Goal: Find contact information: Find contact information

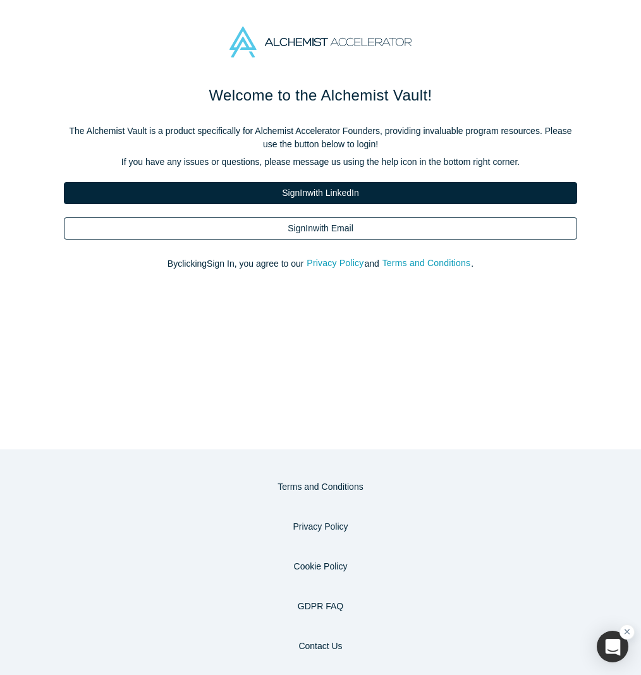
click at [357, 229] on link "Sign In with Email" at bounding box center [320, 228] width 513 height 22
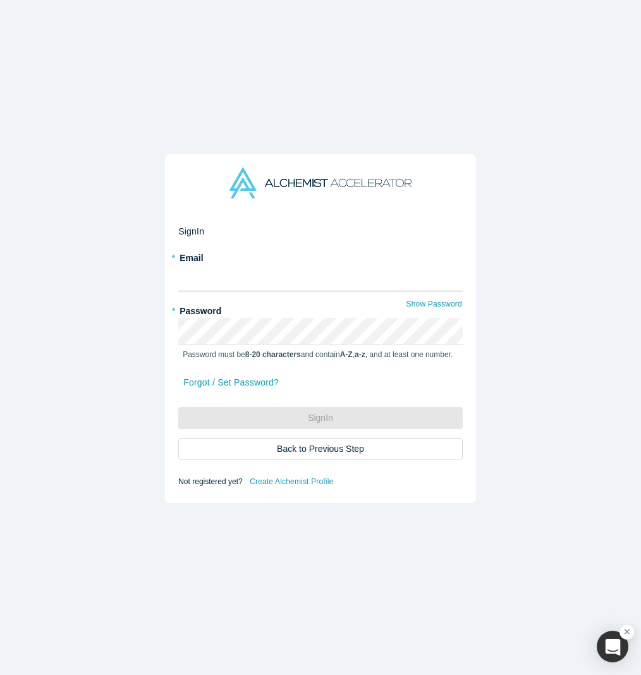
type input "natasha@alchemistaccelerator.com"
click at [302, 265] on input "natasha@alchemistaccelerator.com" at bounding box center [320, 278] width 285 height 27
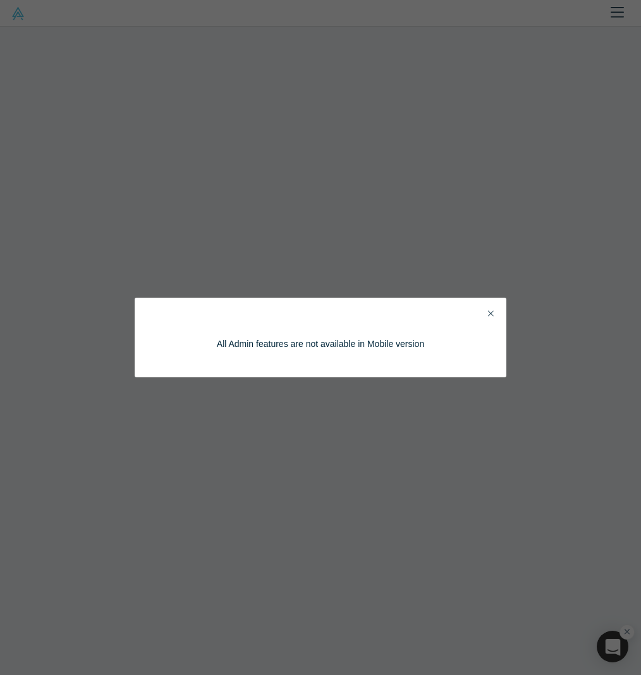
click at [494, 312] on button "Close" at bounding box center [490, 314] width 13 height 15
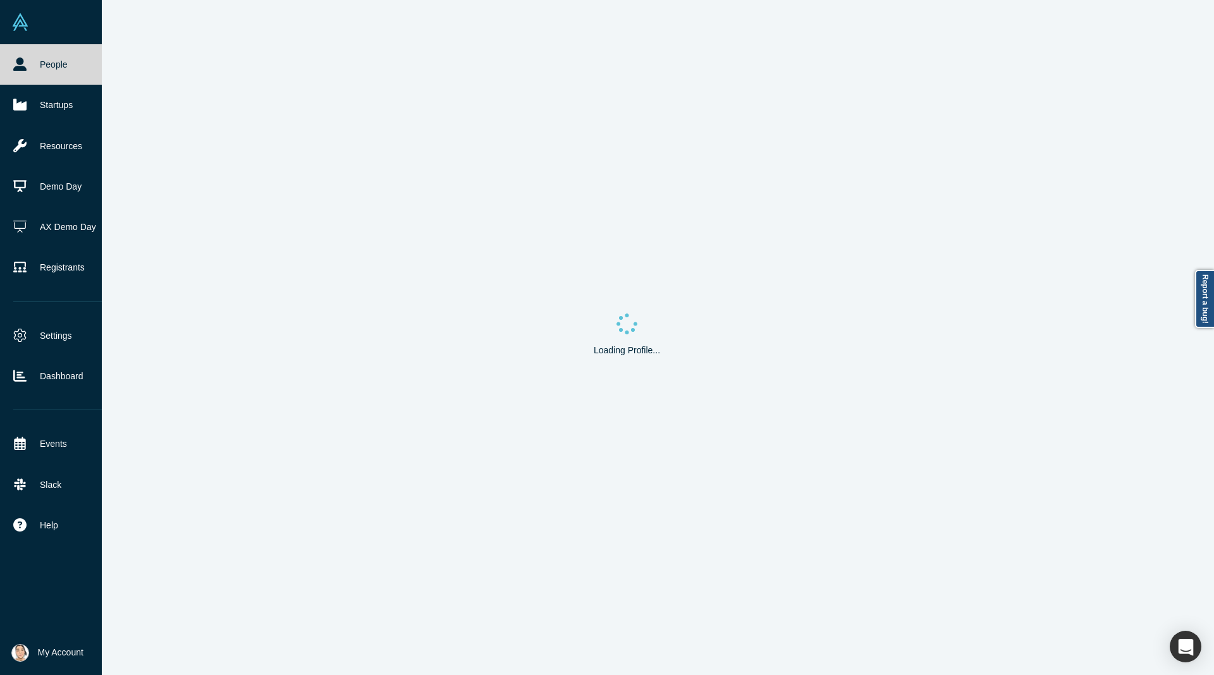
click at [19, 55] on link "People" at bounding box center [58, 64] width 116 height 40
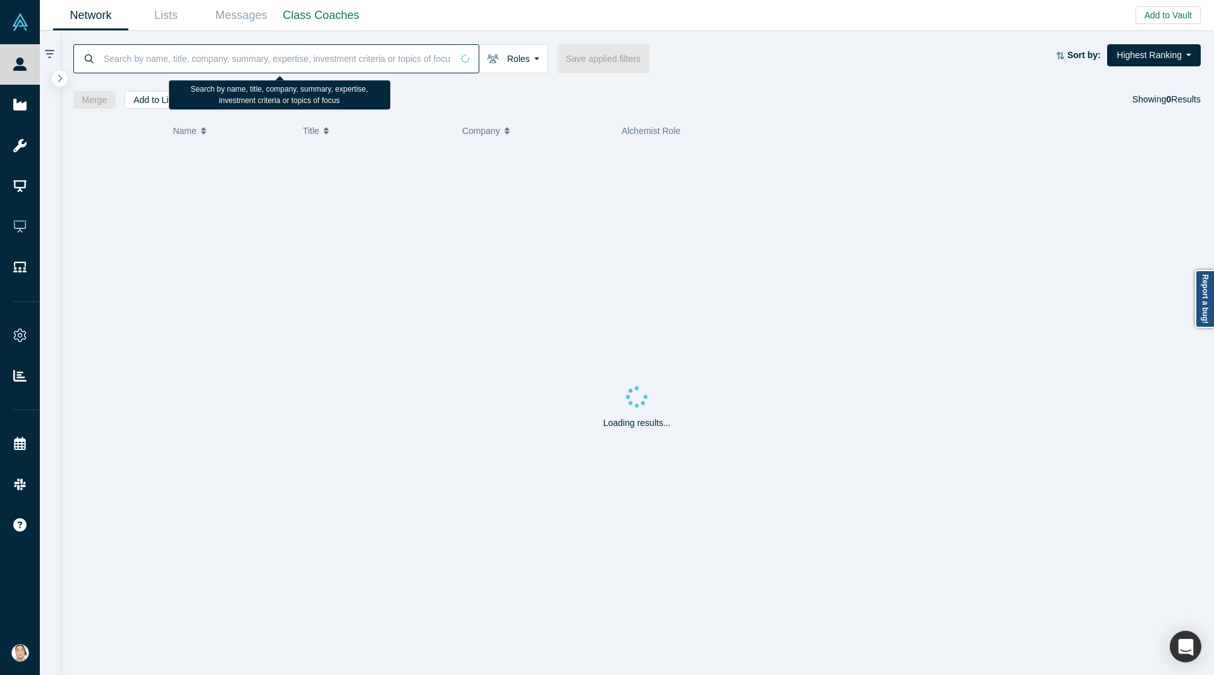
click at [224, 59] on input at bounding box center [277, 59] width 350 height 30
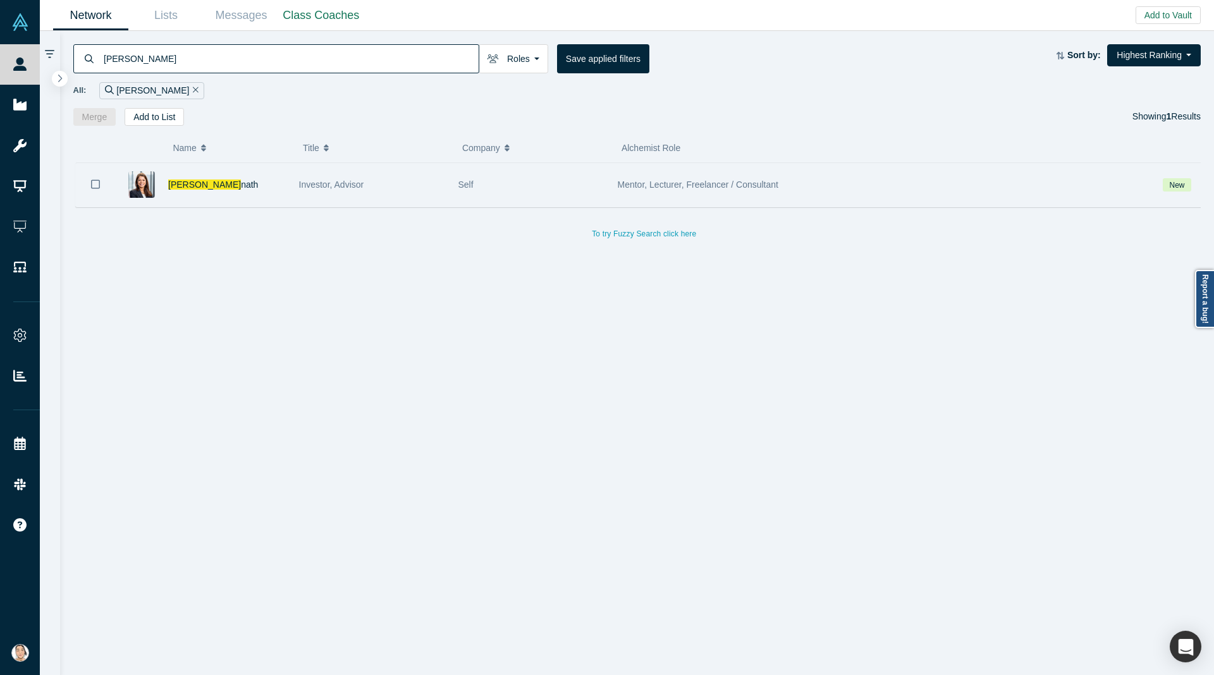
type input "[PERSON_NAME]"
click at [236, 173] on div "[PERSON_NAME] [PERSON_NAME]" at bounding box center [227, 185] width 118 height 44
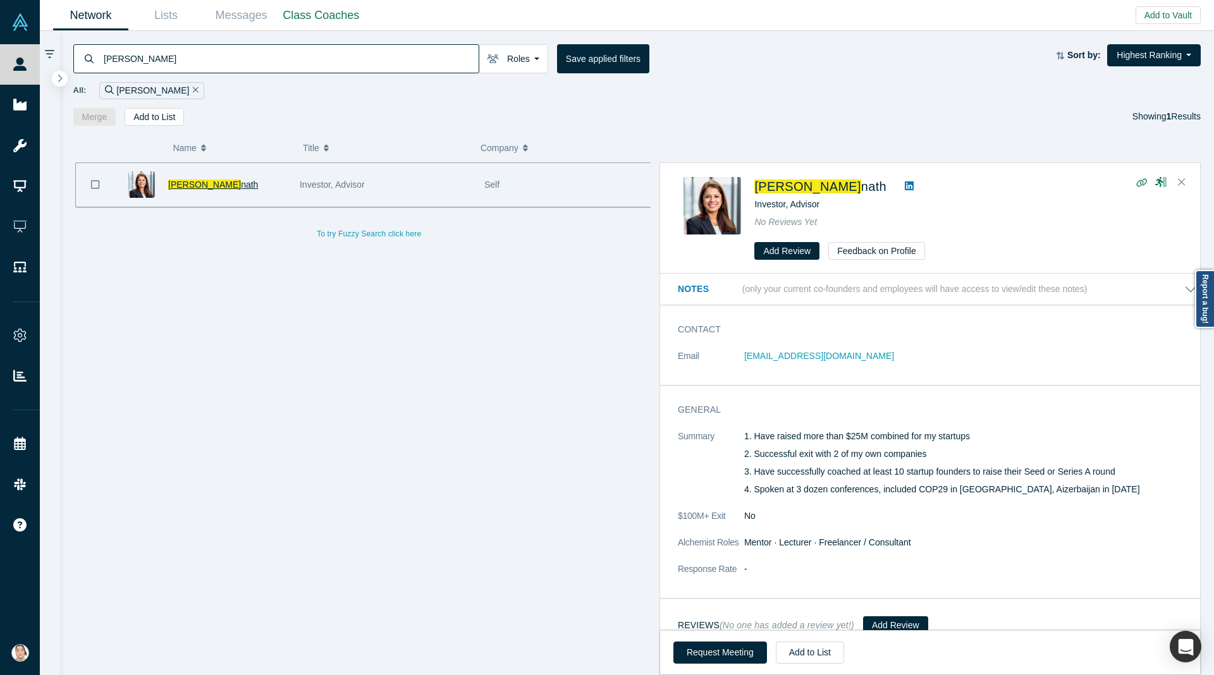
click at [241, 180] on span "nath" at bounding box center [249, 185] width 17 height 10
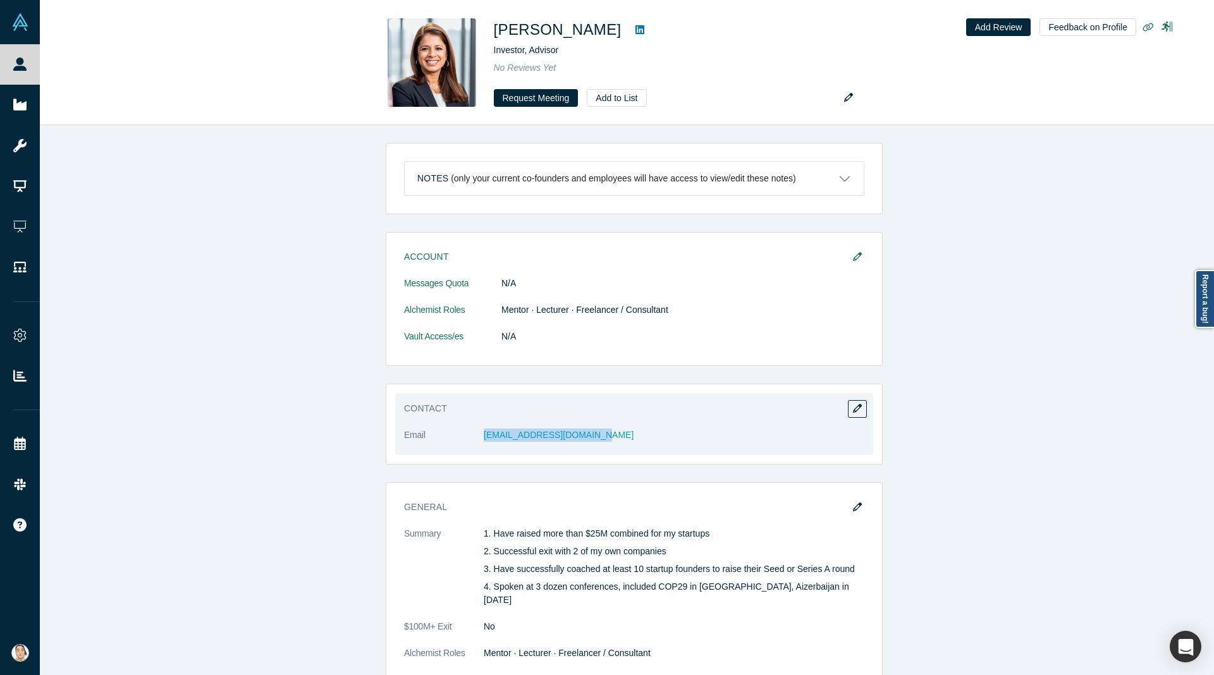
drag, startPoint x: 616, startPoint y: 437, endPoint x: 467, endPoint y: 440, distance: 149.2
click at [470, 445] on dl "Email [EMAIL_ADDRESS][DOMAIN_NAME]" at bounding box center [634, 442] width 460 height 27
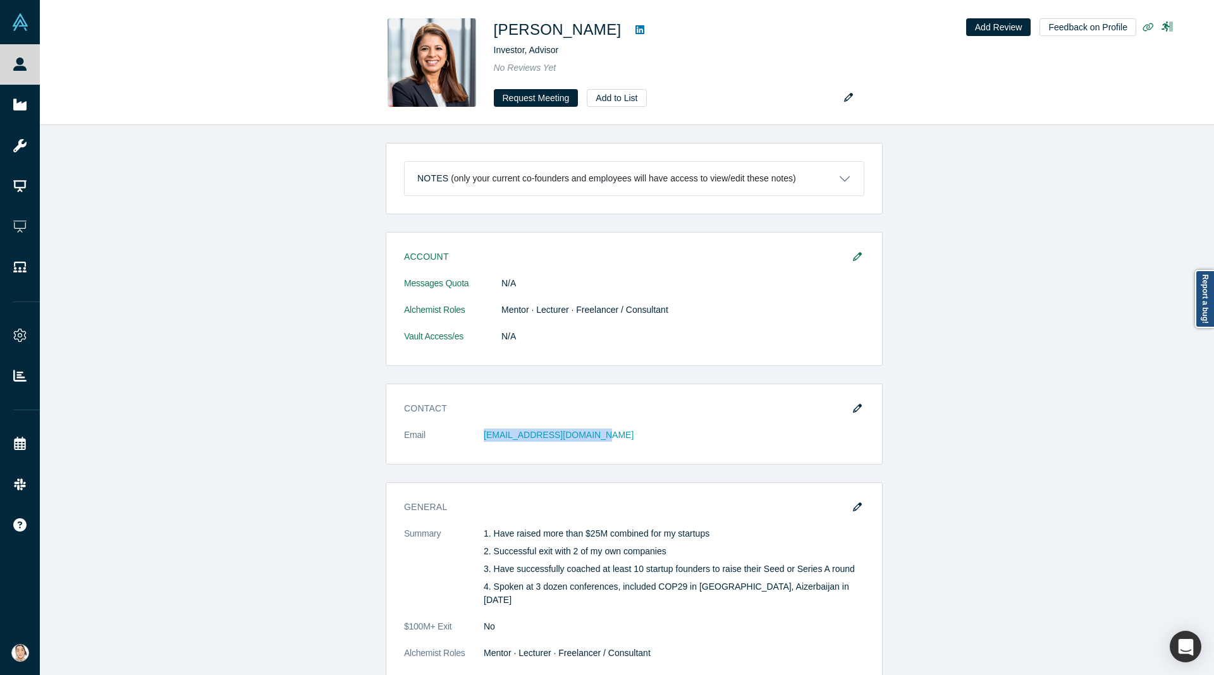
copy dl "[EMAIL_ADDRESS][DOMAIN_NAME]"
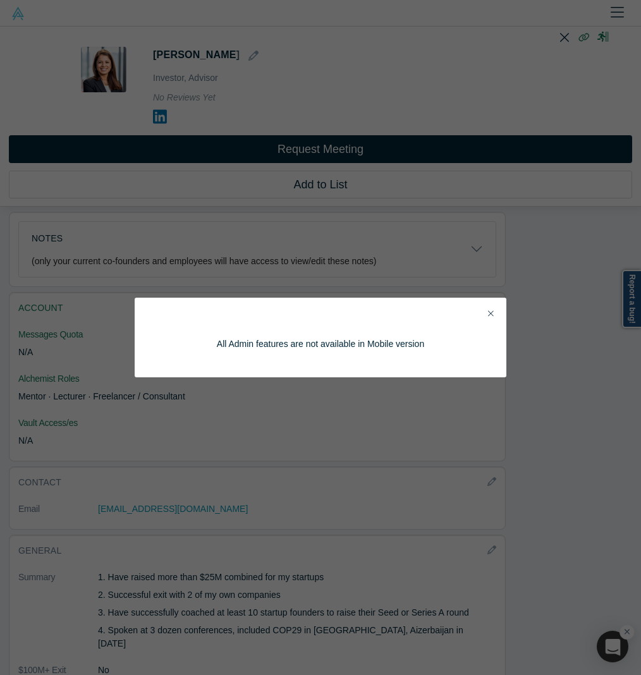
click at [161, 53] on div "All Admin features are not available in Mobile version" at bounding box center [320, 337] width 641 height 675
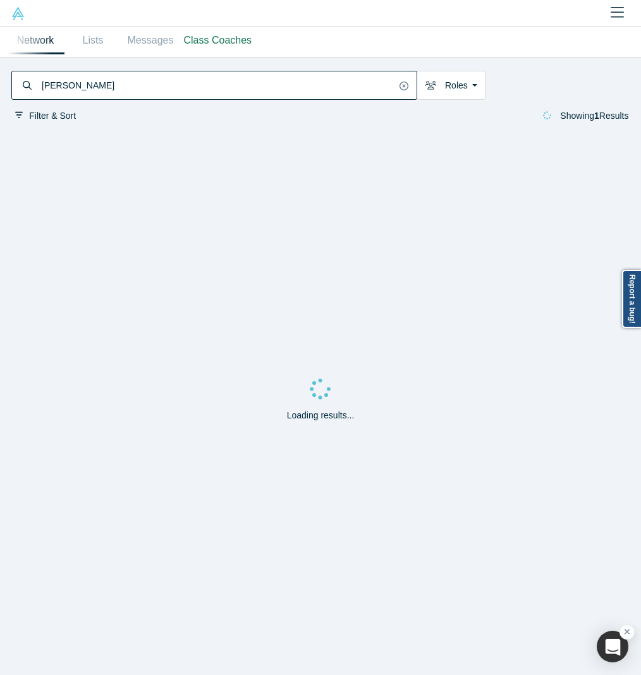
click at [68, 78] on input "[PERSON_NAME]" at bounding box center [217, 85] width 355 height 25
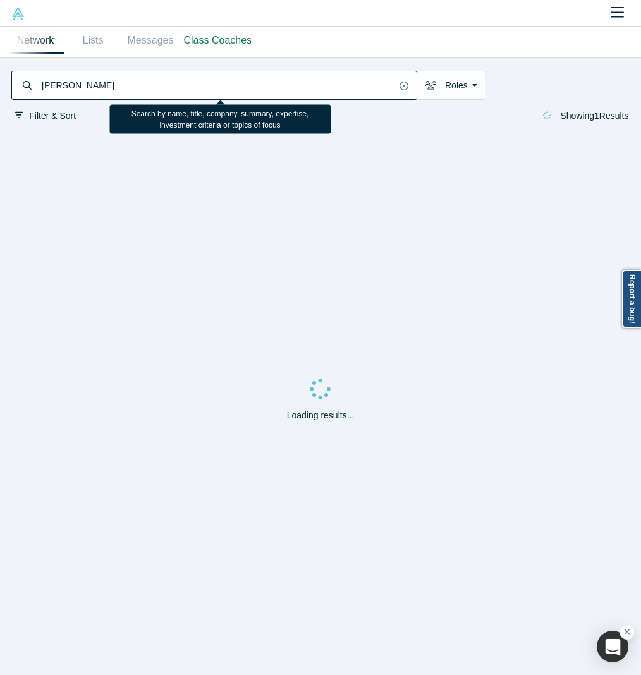
click at [68, 78] on input "[PERSON_NAME]" at bounding box center [217, 85] width 355 height 25
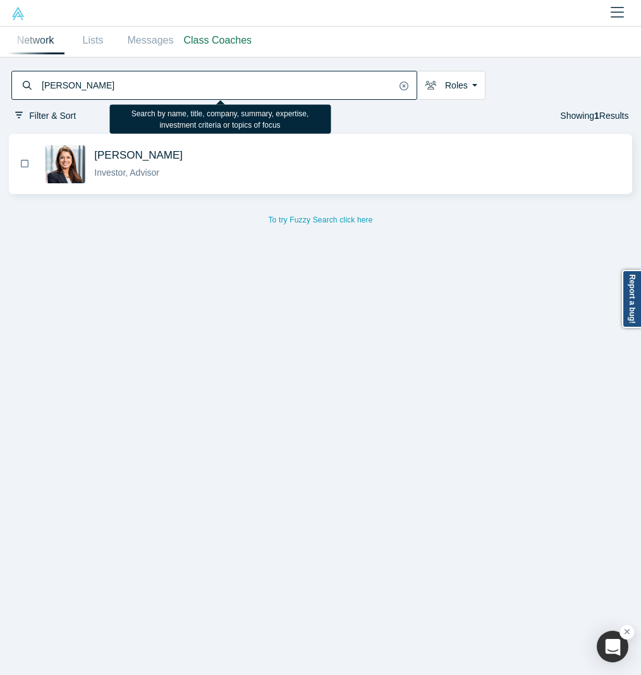
type input "[PERSON_NAME]"
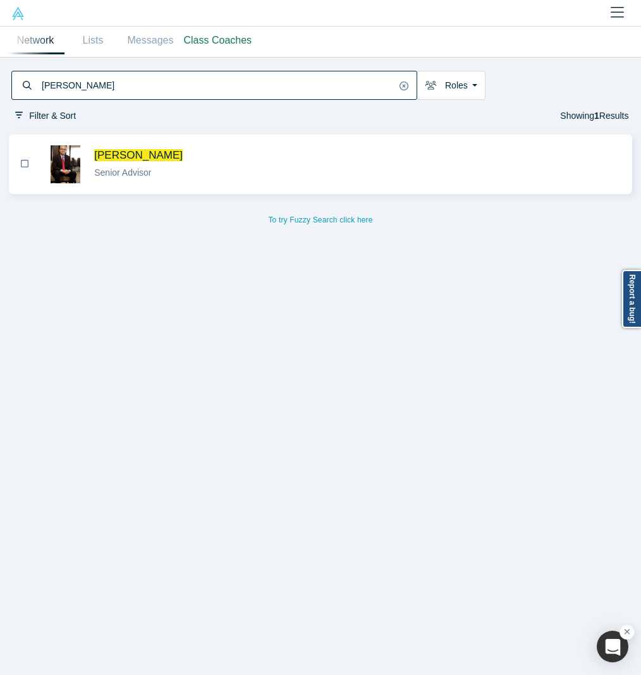
click at [188, 154] on span "[PERSON_NAME]" at bounding box center [357, 155] width 527 height 13
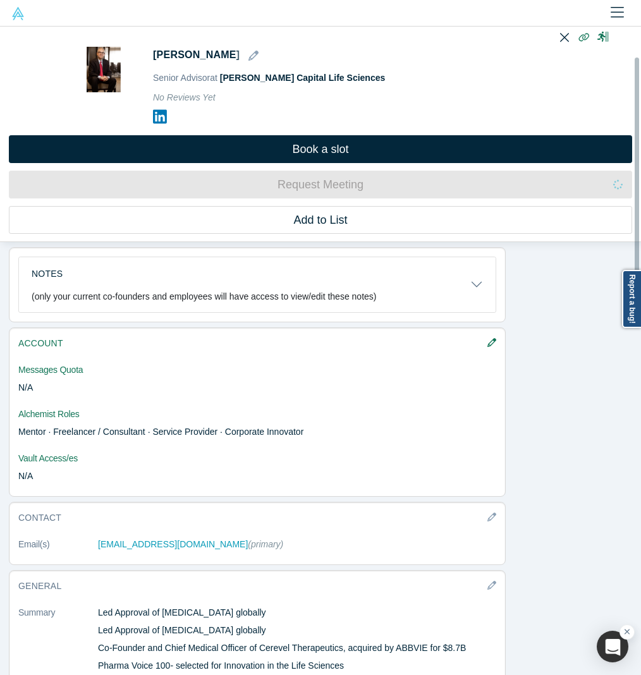
scroll to position [95, 0]
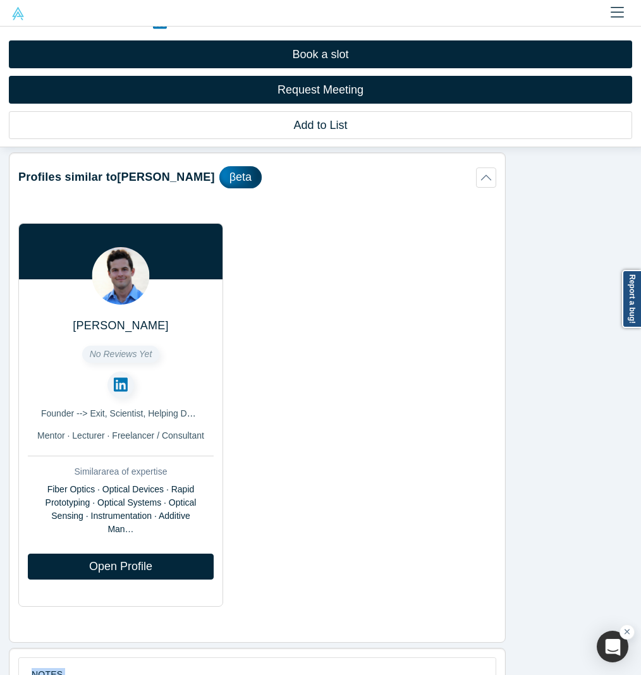
drag, startPoint x: 92, startPoint y: 450, endPoint x: 130, endPoint y: 446, distance: 37.6
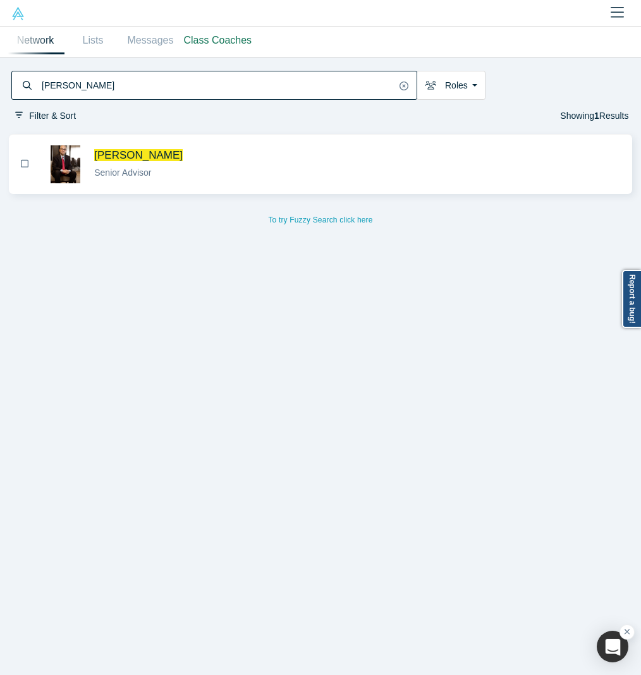
click at [167, 173] on div "Senior Advisor" at bounding box center [357, 172] width 527 height 13
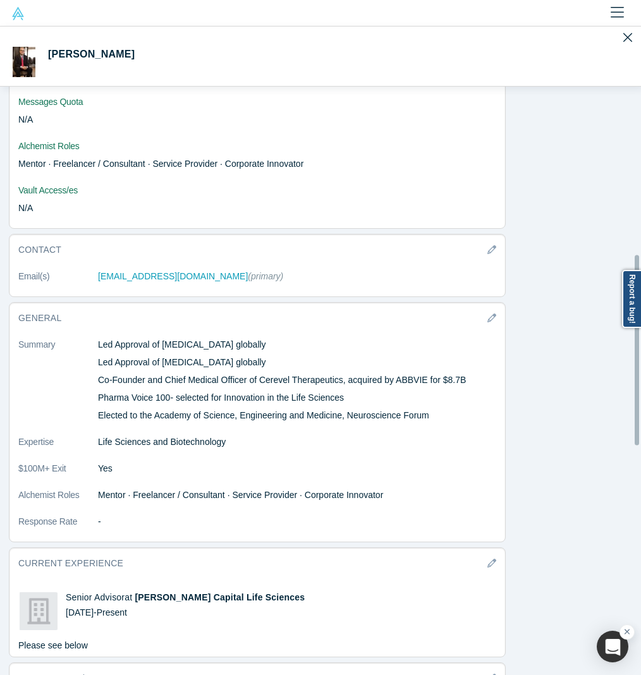
scroll to position [759, 0]
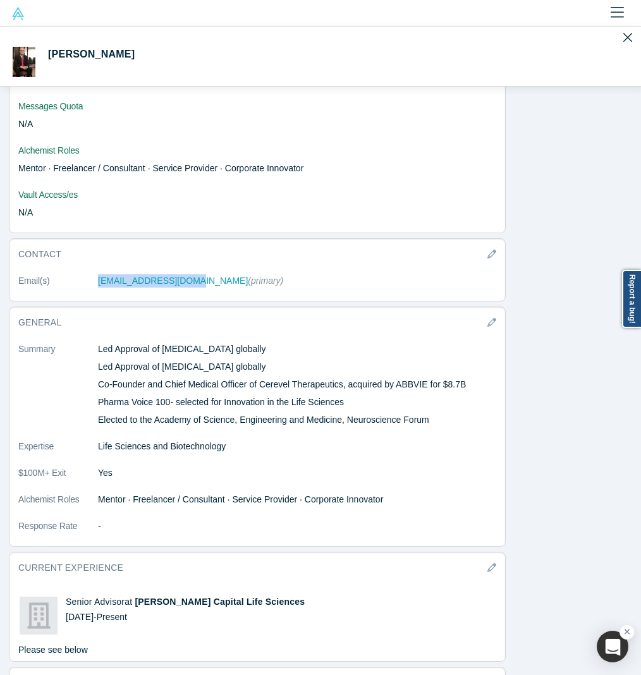
drag, startPoint x: 93, startPoint y: 277, endPoint x: 185, endPoint y: 292, distance: 93.5
click at [185, 292] on dl "Email(s) [EMAIL_ADDRESS][DOMAIN_NAME] (primary)" at bounding box center [257, 287] width 478 height 27
copy dl "[EMAIL_ADDRESS][DOMAIN_NAME]"
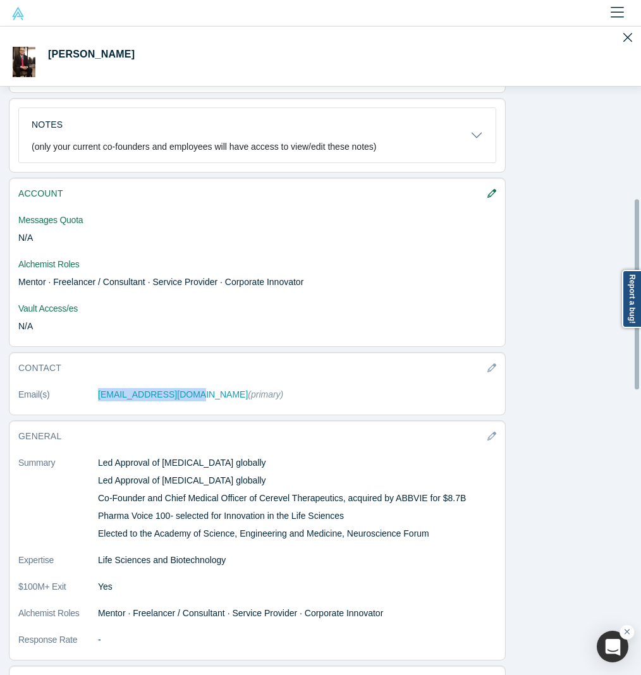
scroll to position [569, 0]
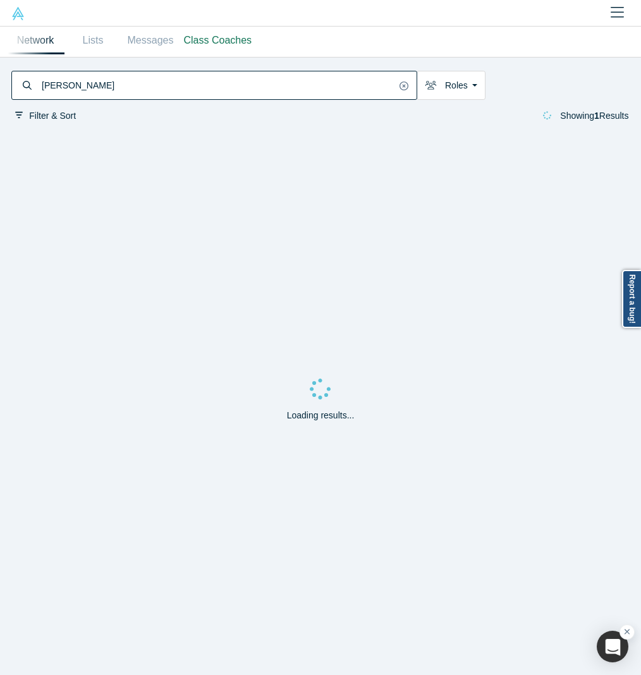
click at [119, 83] on input "[PERSON_NAME]" at bounding box center [217, 85] width 355 height 25
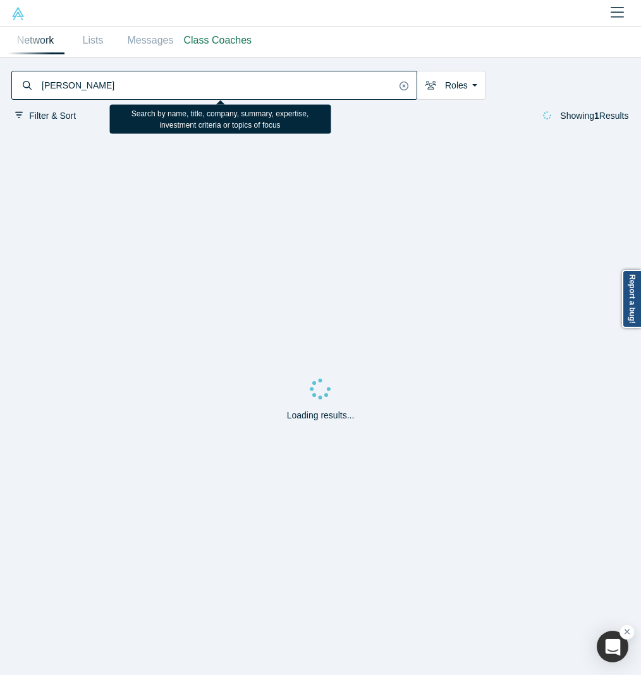
click at [119, 83] on input "[PERSON_NAME]" at bounding box center [217, 85] width 355 height 25
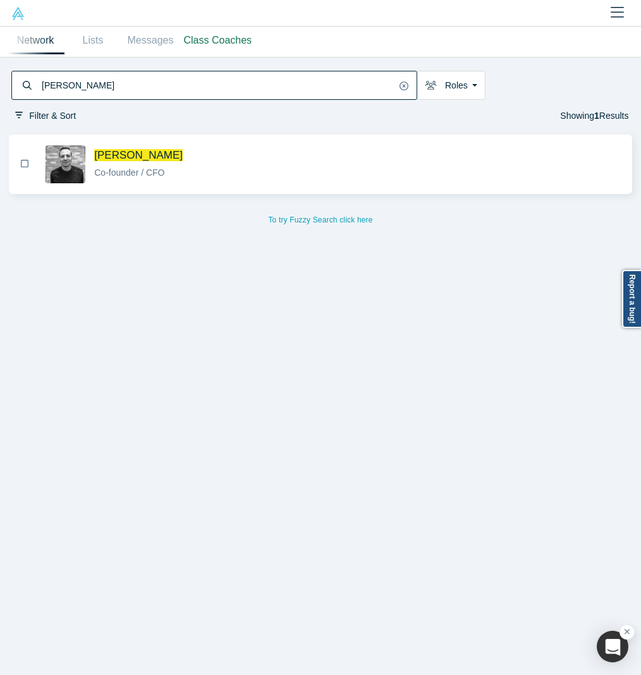
type input "[PERSON_NAME]"
click at [159, 159] on span "[PERSON_NAME]" at bounding box center [138, 155] width 89 height 12
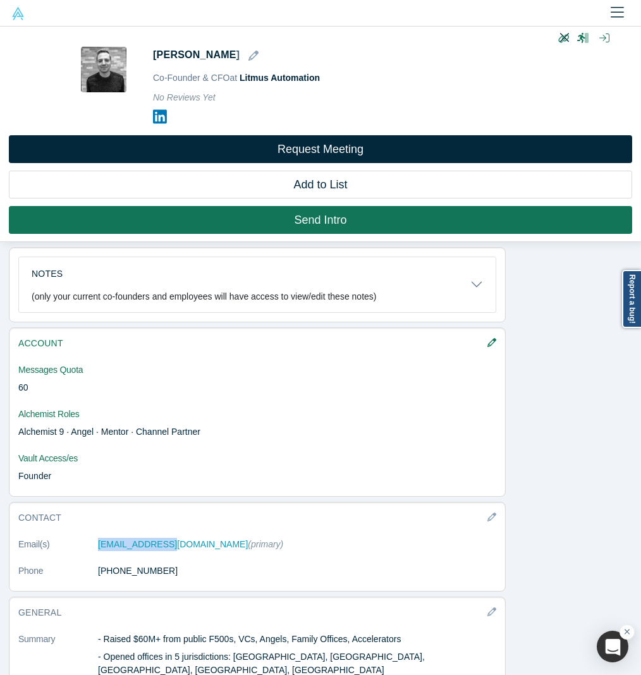
drag, startPoint x: 89, startPoint y: 542, endPoint x: 160, endPoint y: 549, distance: 71.1
click at [160, 549] on dl "Email(s) [PERSON_NAME][EMAIL_ADDRESS][DOMAIN_NAME] (primary) Phone [PHONE_NUMBE…" at bounding box center [257, 564] width 478 height 53
copy dl "[EMAIL_ADDRESS][DOMAIN_NAME]"
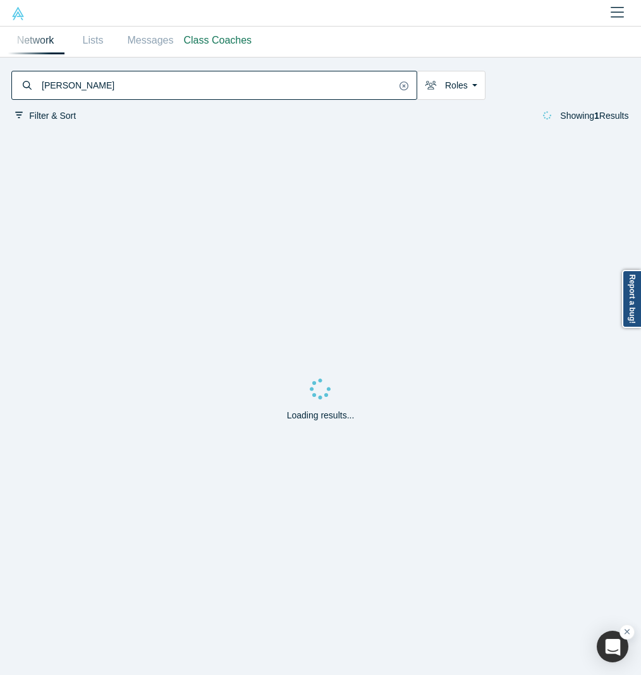
click at [104, 75] on input "[PERSON_NAME]" at bounding box center [217, 85] width 355 height 25
click at [105, 75] on input "[PERSON_NAME]" at bounding box center [217, 85] width 355 height 25
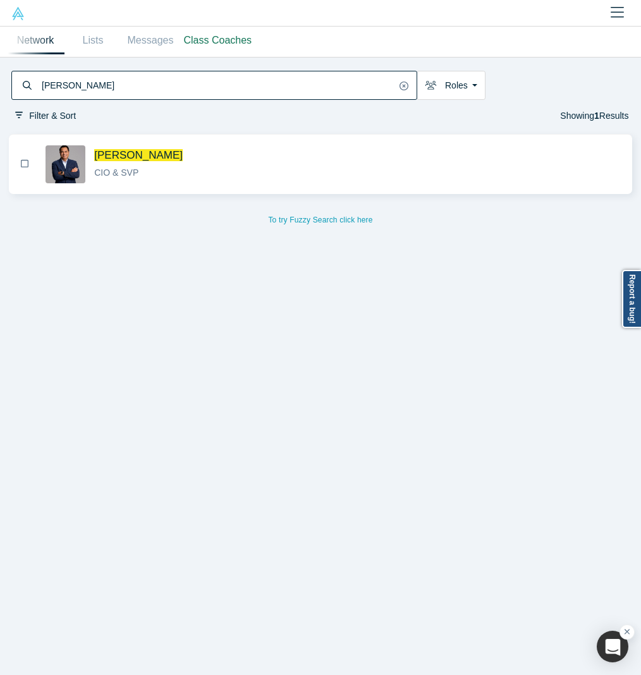
type input "[PERSON_NAME]"
click at [128, 162] on div "[PERSON_NAME] CIO & SVP" at bounding box center [357, 164] width 527 height 31
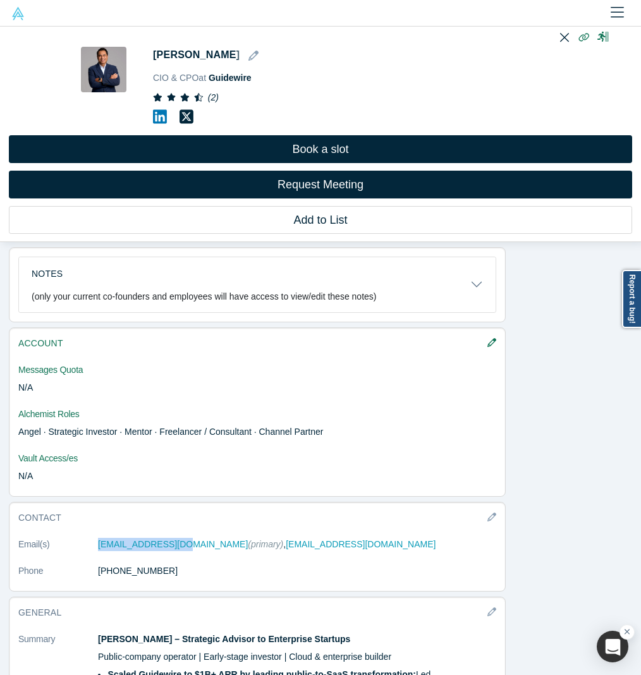
drag, startPoint x: 90, startPoint y: 544, endPoint x: 181, endPoint y: 548, distance: 91.2
click at [181, 548] on dl "Email(s) [EMAIL_ADDRESS][DOMAIN_NAME] (primary) , [EMAIL_ADDRESS][DOMAIN_NAME] …" at bounding box center [257, 564] width 478 height 53
copy dl "[EMAIL_ADDRESS][DOMAIN_NAME]"
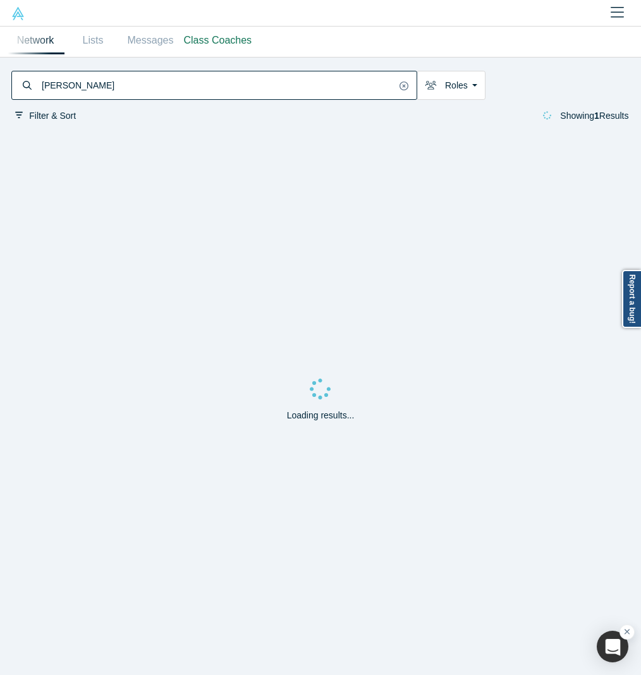
click at [223, 78] on input "[PERSON_NAME]" at bounding box center [217, 85] width 355 height 25
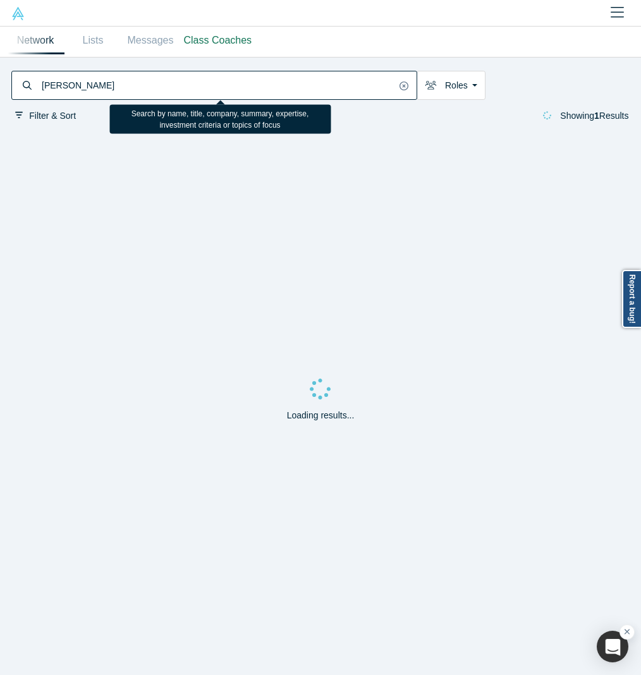
click at [223, 78] on input "[PERSON_NAME]" at bounding box center [217, 85] width 355 height 25
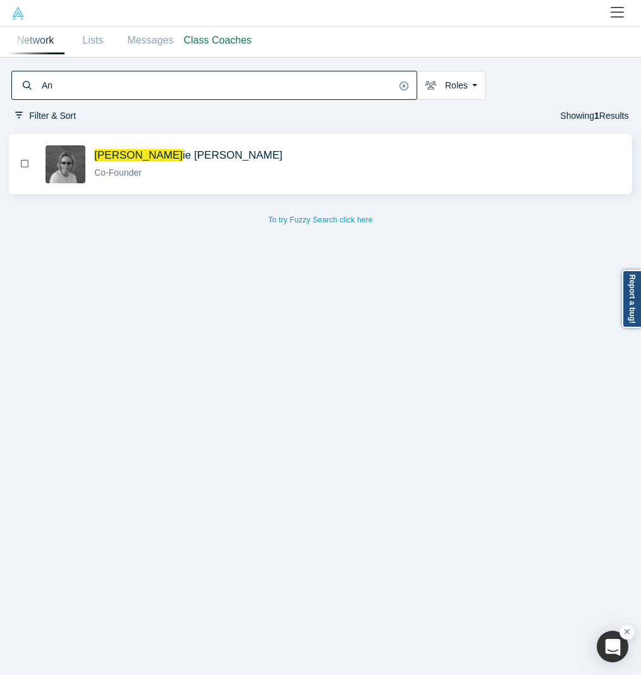
type input "A"
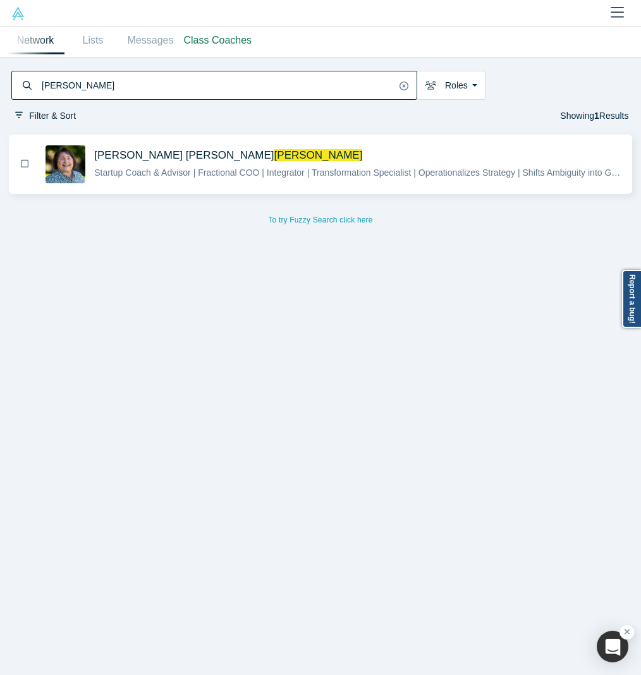
type input "[PERSON_NAME]"
click at [149, 177] on span "Startup Coach & Advisor | Fractional COO | Integrator | Transformation Speciali…" at bounding box center [403, 173] width 619 height 10
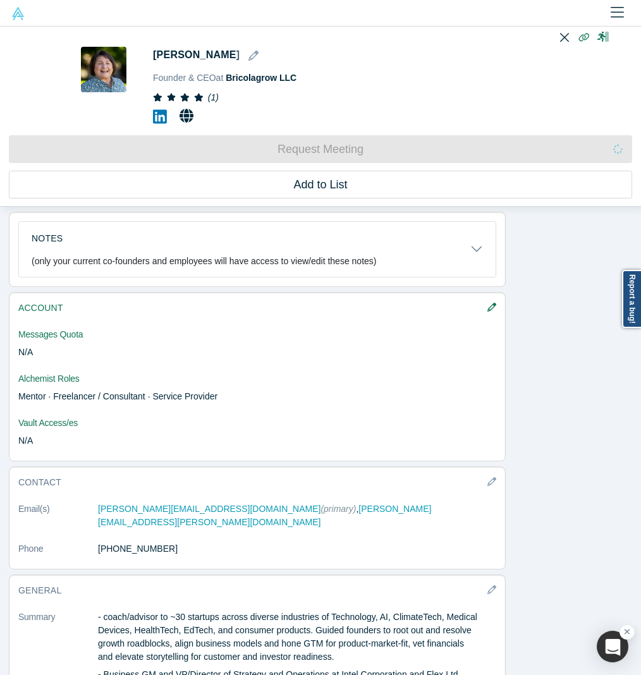
drag, startPoint x: 88, startPoint y: 522, endPoint x: 99, endPoint y: 514, distance: 13.7
click at [99, 516] on dl "Email(s) [PERSON_NAME][EMAIL_ADDRESS][DOMAIN_NAME] (primary) , [PERSON_NAME][EM…" at bounding box center [257, 536] width 478 height 66
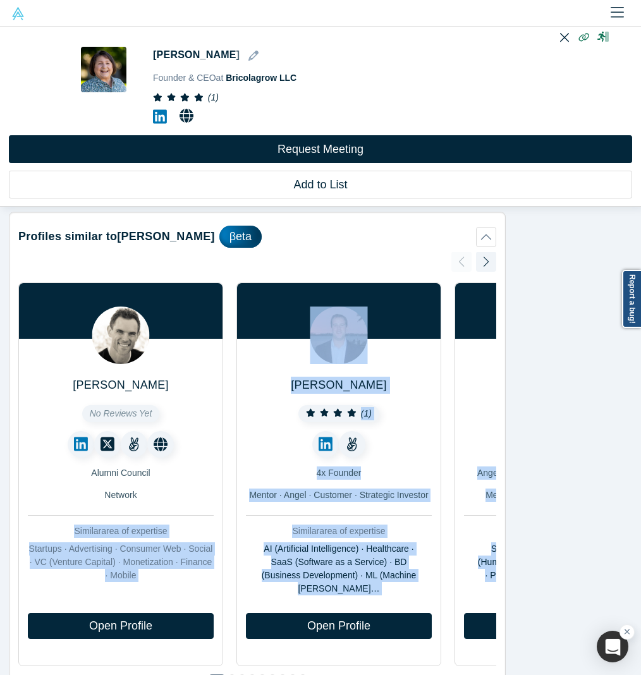
drag, startPoint x: 87, startPoint y: 508, endPoint x: 194, endPoint y: 493, distance: 108.5
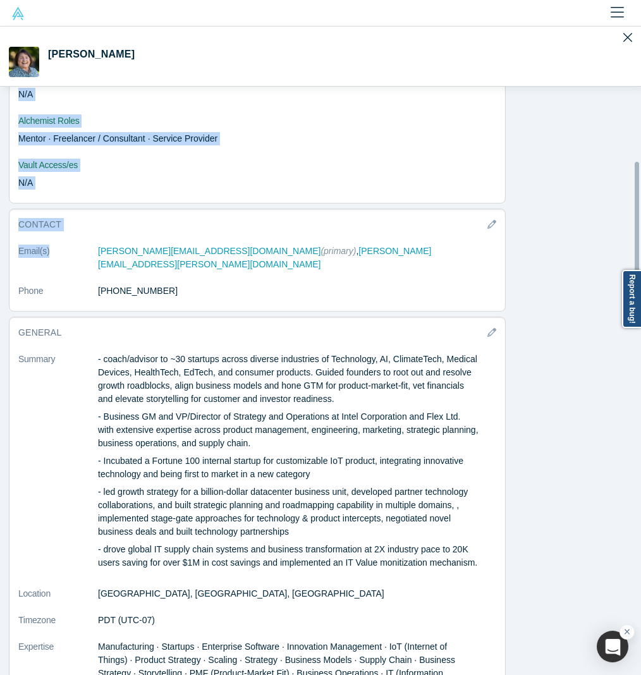
scroll to position [759, 0]
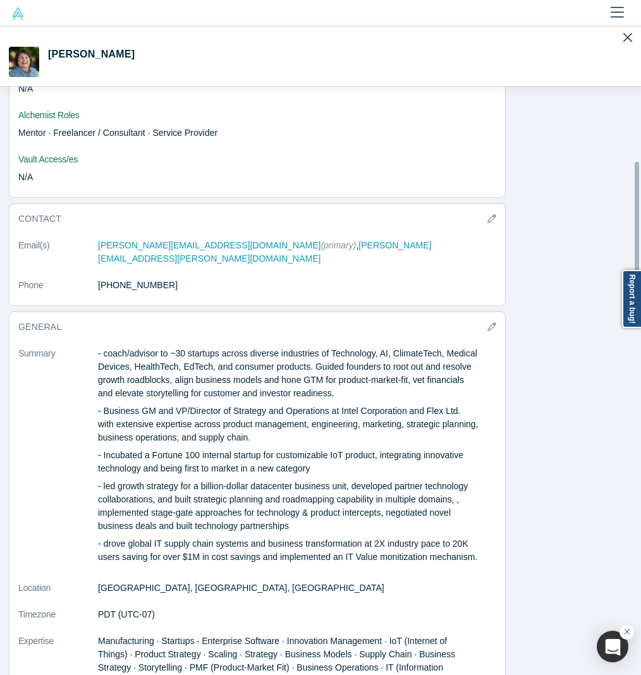
click at [248, 449] on p "- Incubated a Fortune 100 internal startup for customizable IoT product, integr…" at bounding box center [288, 462] width 381 height 27
drag, startPoint x: 89, startPoint y: 247, endPoint x: 205, endPoint y: 247, distance: 117.0
click at [205, 247] on dl "Email(s) [PERSON_NAME][EMAIL_ADDRESS][DOMAIN_NAME] (primary) , [PERSON_NAME][EM…" at bounding box center [257, 272] width 478 height 66
copy dl "[PERSON_NAME][EMAIL_ADDRESS][DOMAIN_NAME]"
drag, startPoint x: 381, startPoint y: 248, endPoint x: 252, endPoint y: 252, distance: 129.7
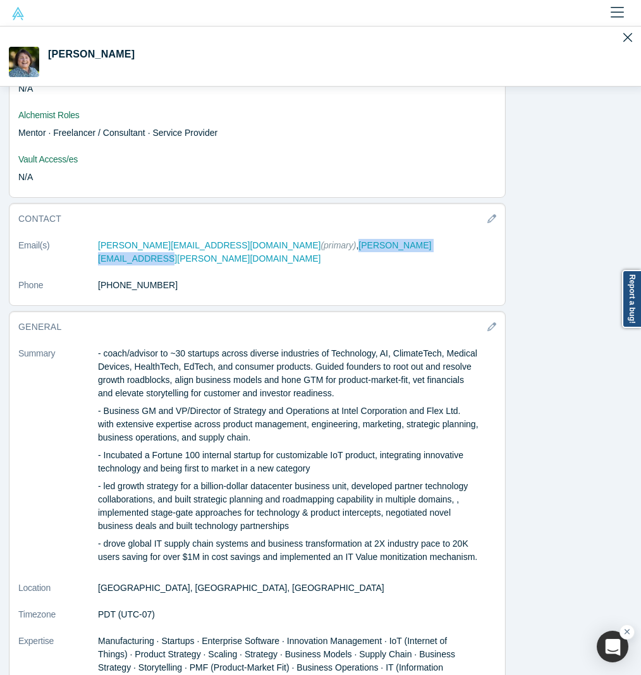
click at [252, 252] on dl "Email(s) [PERSON_NAME][EMAIL_ADDRESS][DOMAIN_NAME] (primary) , [PERSON_NAME][EM…" at bounding box center [257, 272] width 478 height 66
copy link "[PERSON_NAME][EMAIL_ADDRESS][PERSON_NAME][DOMAIN_NAME]"
